Goal: Transaction & Acquisition: Purchase product/service

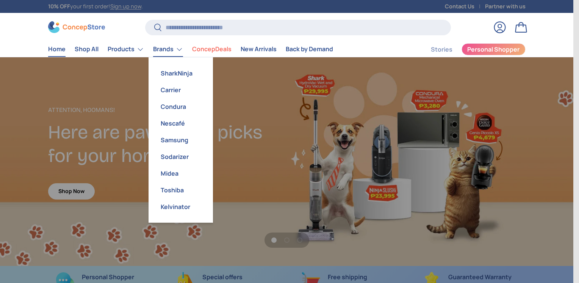
click at [176, 95] on link "Carrier" at bounding box center [180, 89] width 55 height 17
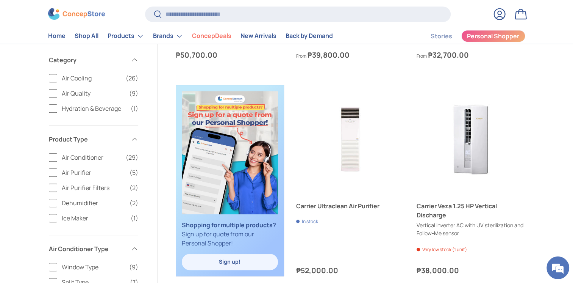
scroll to position [416, 0]
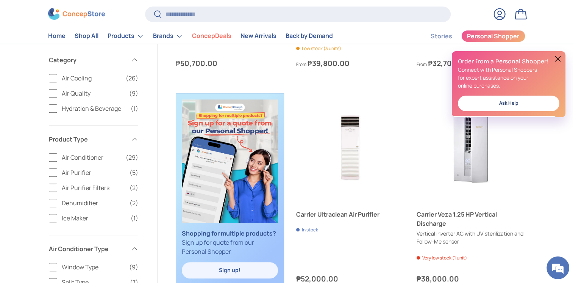
click at [57, 110] on label "Hydration & Beverage (1)" at bounding box center [93, 108] width 89 height 9
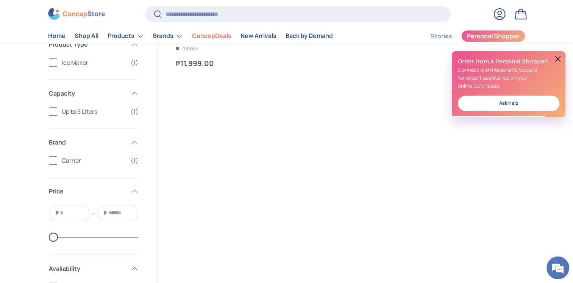
scroll to position [268, 0]
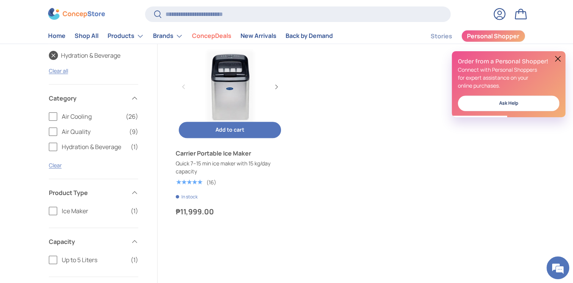
click at [247, 92] on link "Carrier Portable Ice Maker" at bounding box center [230, 87] width 108 height 108
